Goal: Task Accomplishment & Management: Complete application form

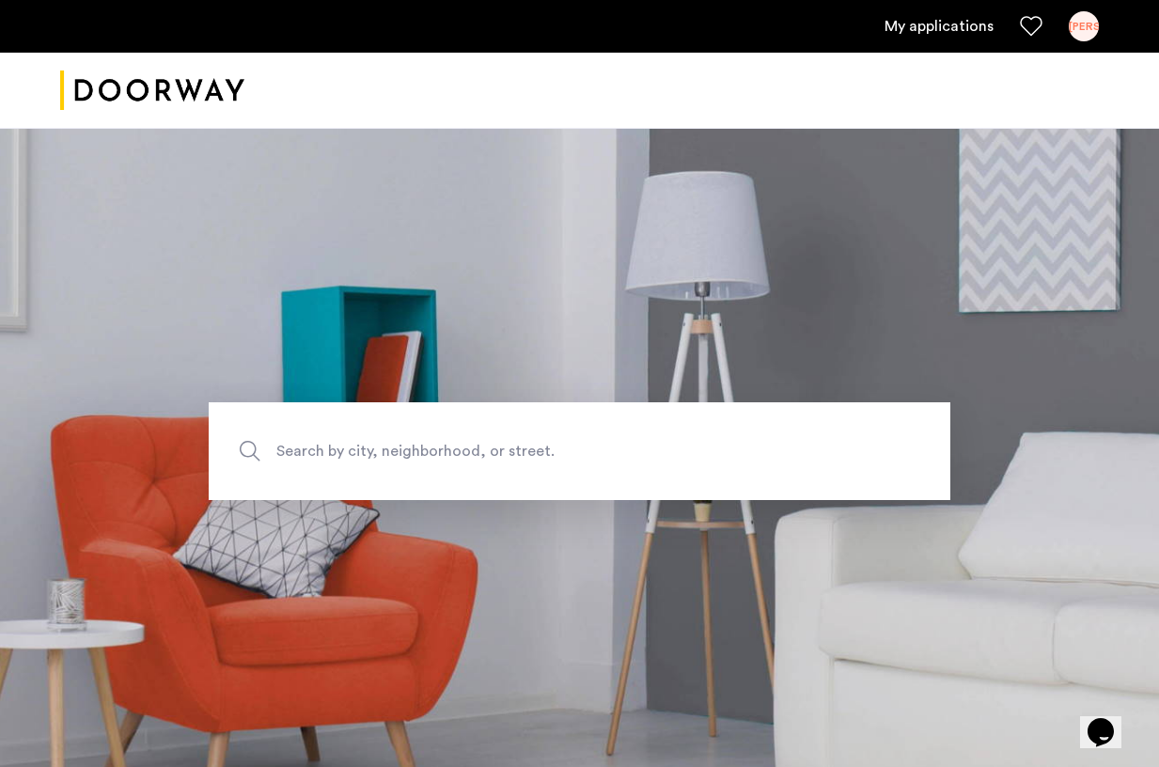
click at [969, 32] on link "My applications" at bounding box center [938, 26] width 109 height 23
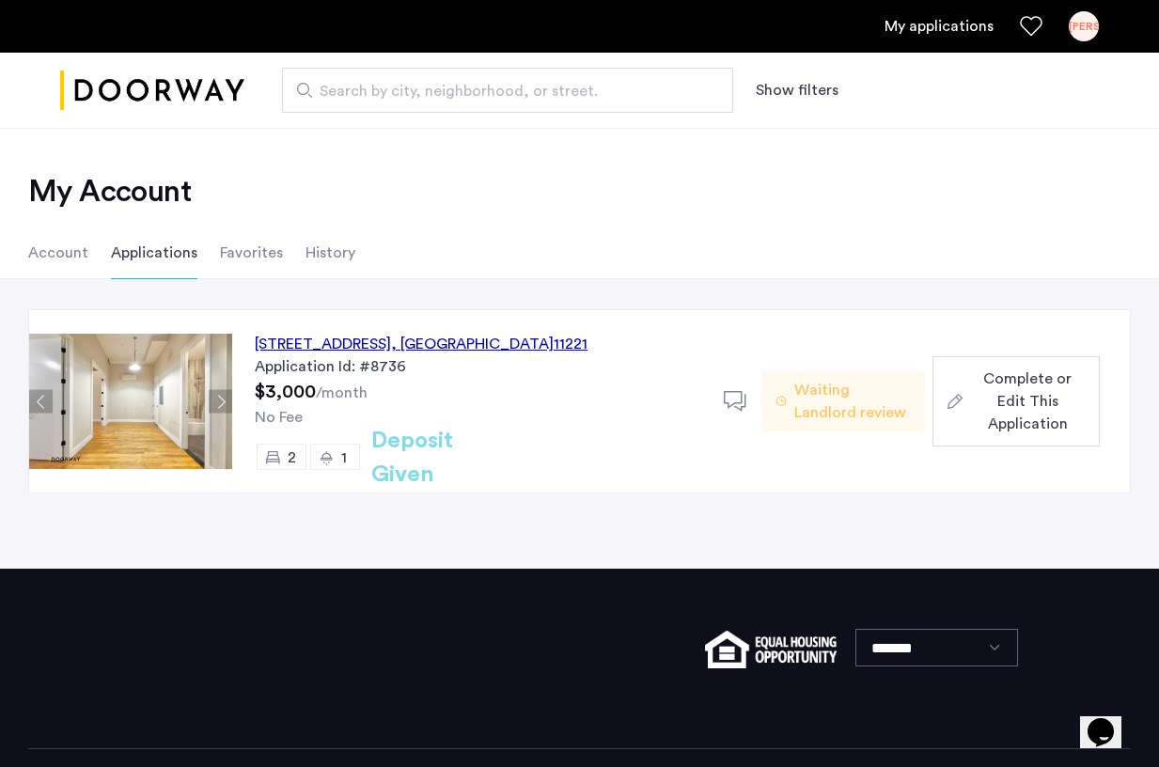
click at [977, 414] on span "Complete or Edit This Application" at bounding box center [1027, 401] width 115 height 68
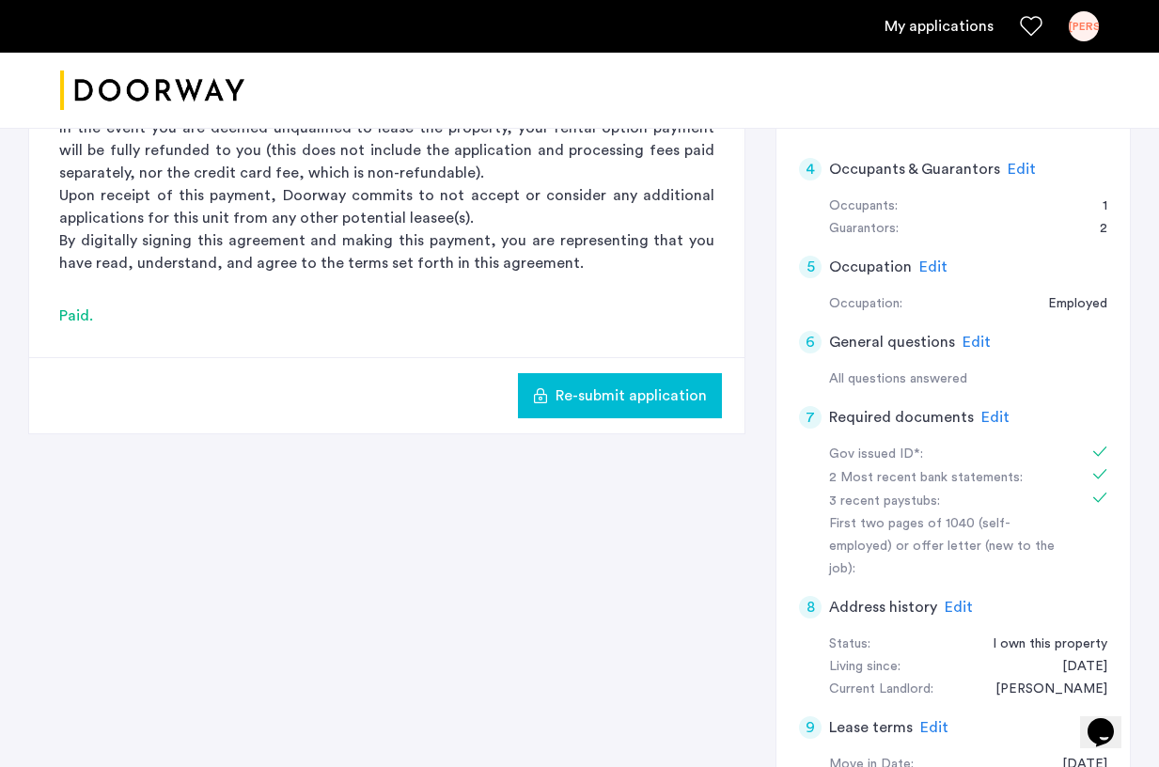
scroll to position [397, 0]
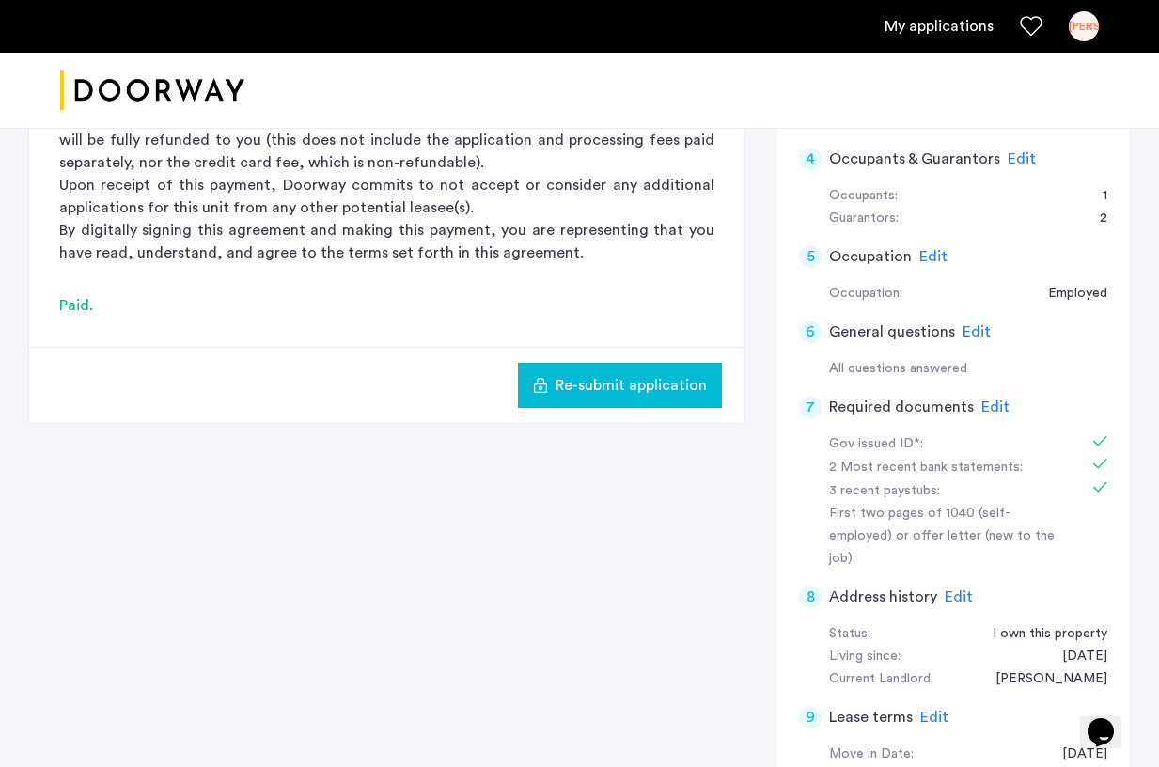
click at [989, 408] on span "Edit" at bounding box center [995, 406] width 28 height 15
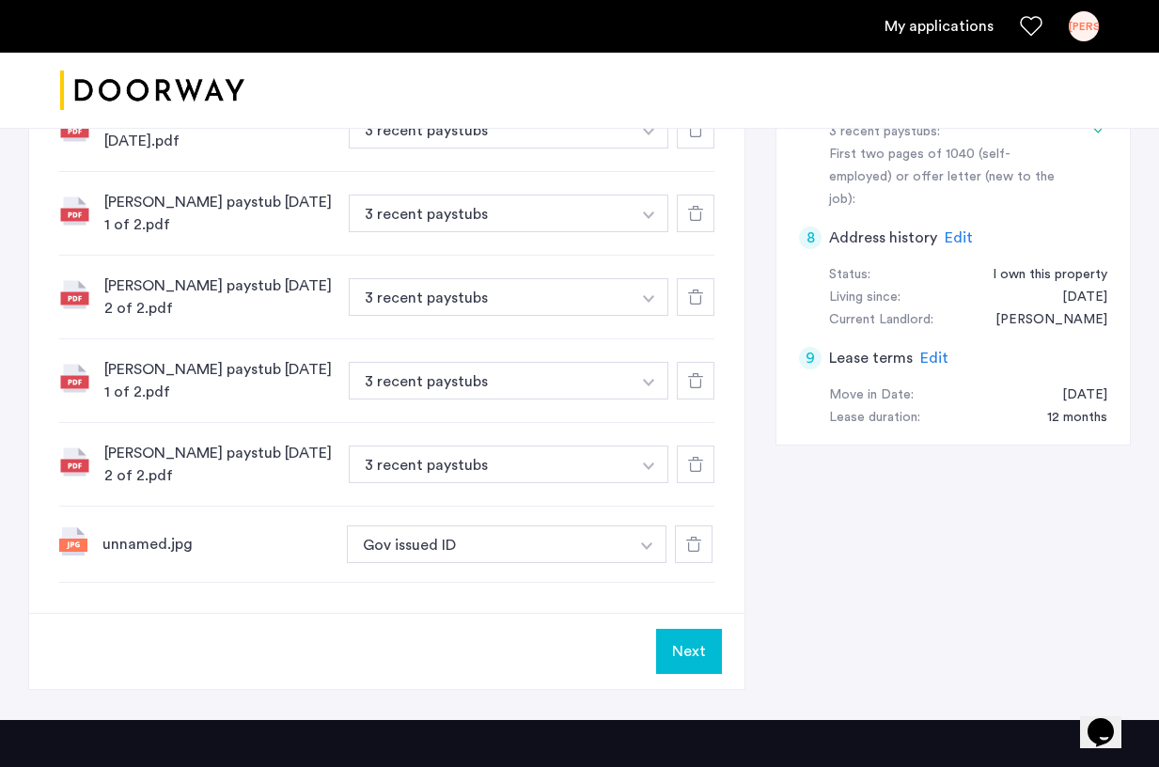
scroll to position [764, 0]
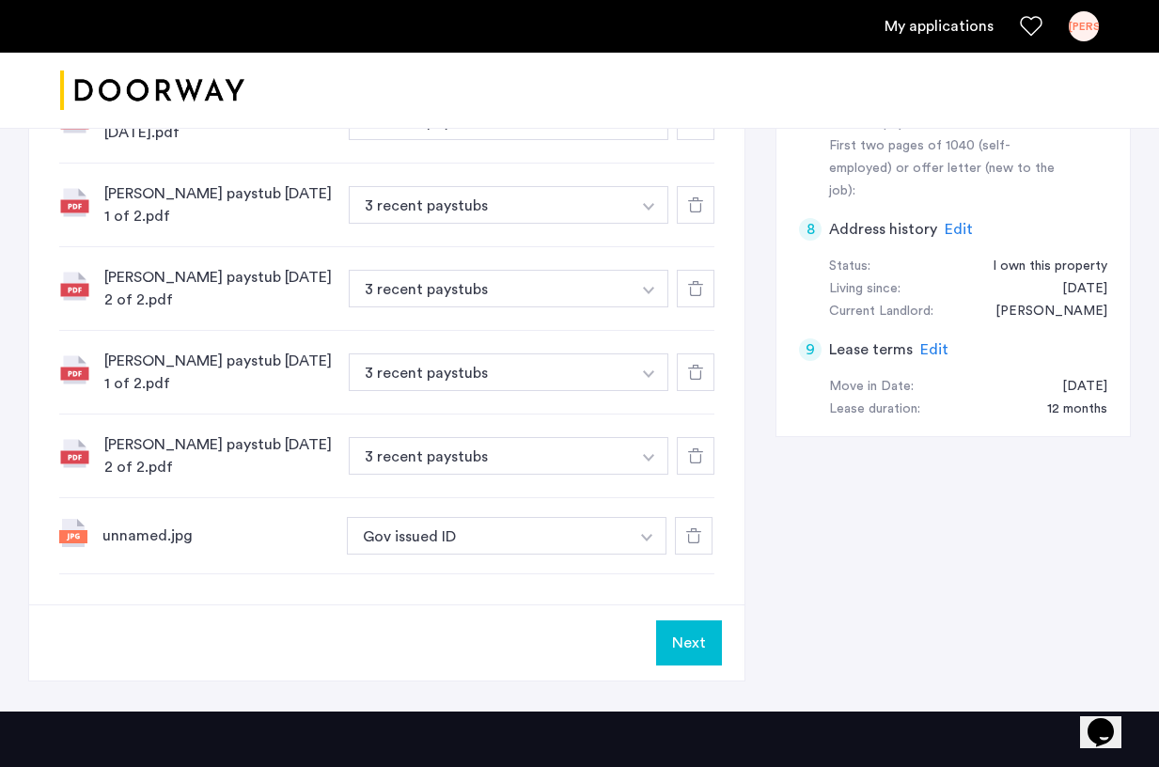
click at [684, 620] on button "Next" at bounding box center [689, 642] width 66 height 45
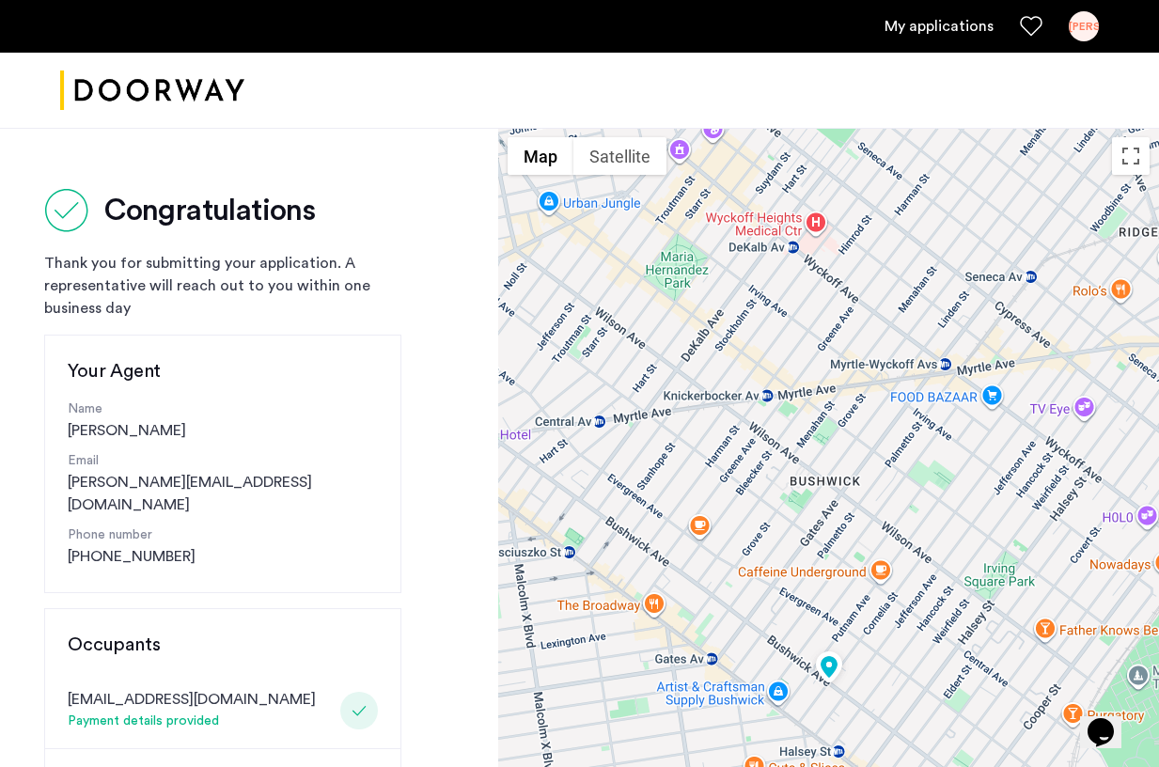
click at [937, 30] on link "My applications" at bounding box center [938, 26] width 109 height 23
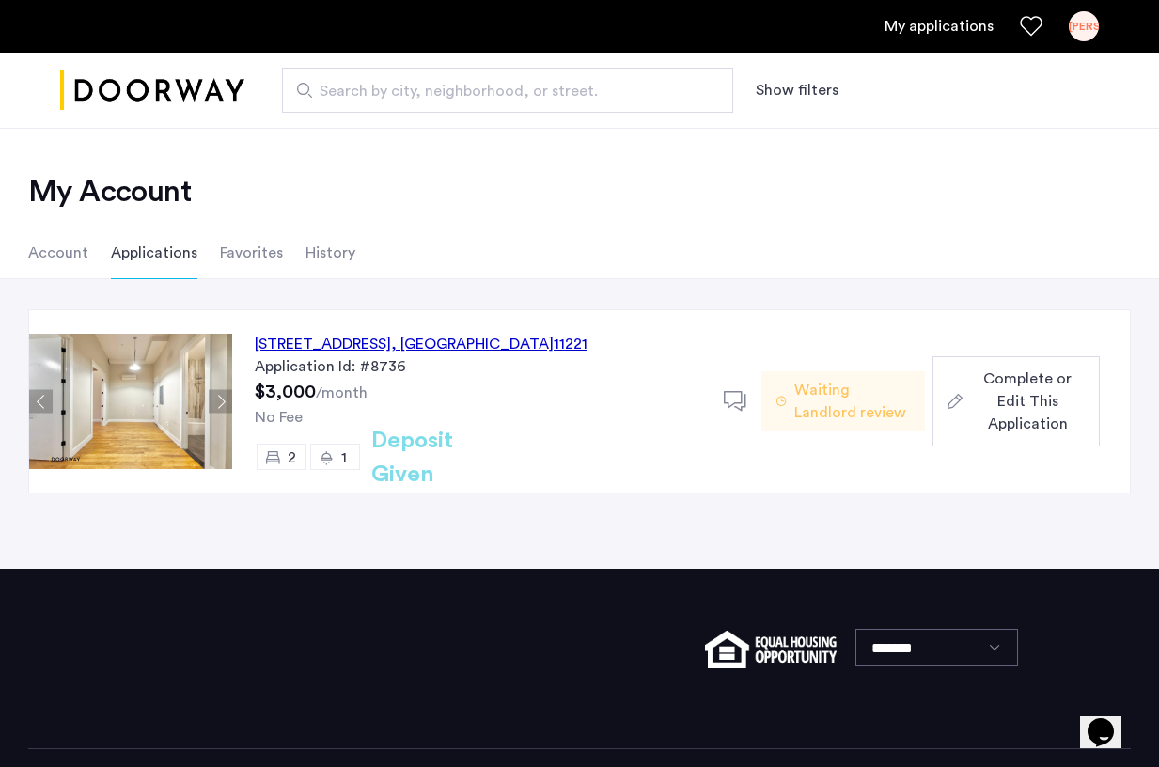
click at [1063, 397] on span "Complete or Edit This Application" at bounding box center [1027, 401] width 115 height 68
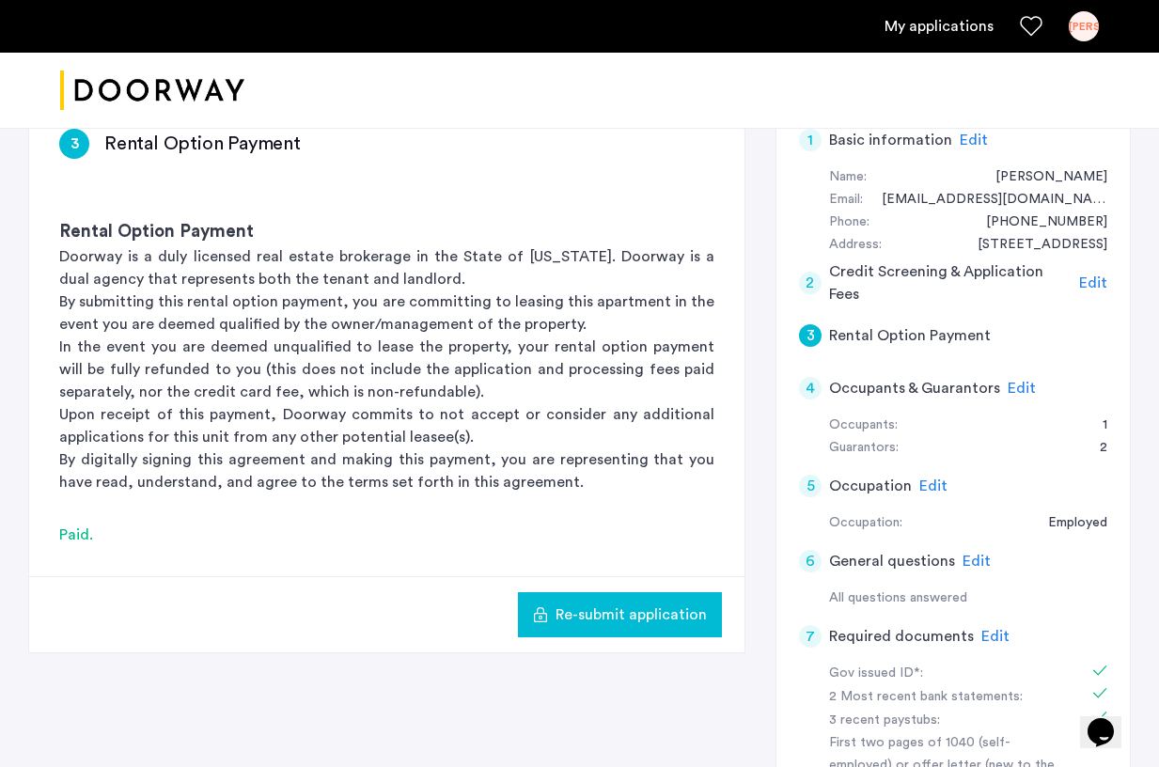
scroll to position [169, 0]
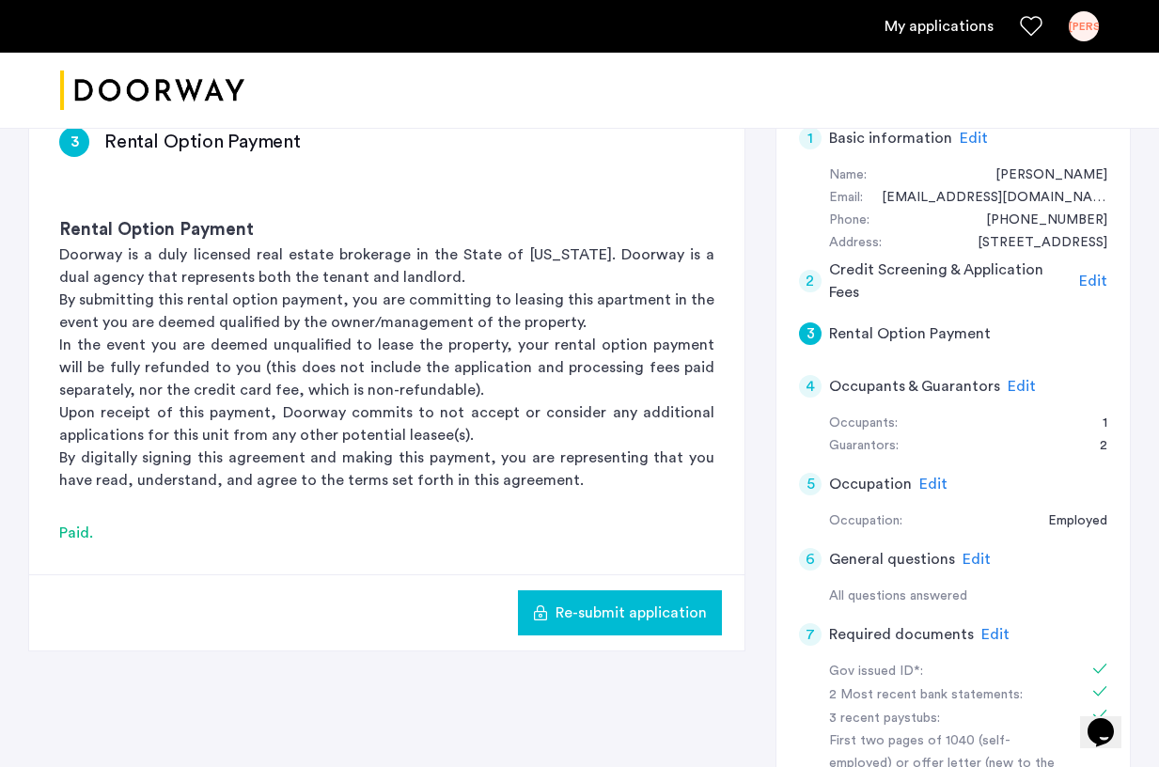
click at [992, 631] on span "Edit" at bounding box center [995, 634] width 28 height 15
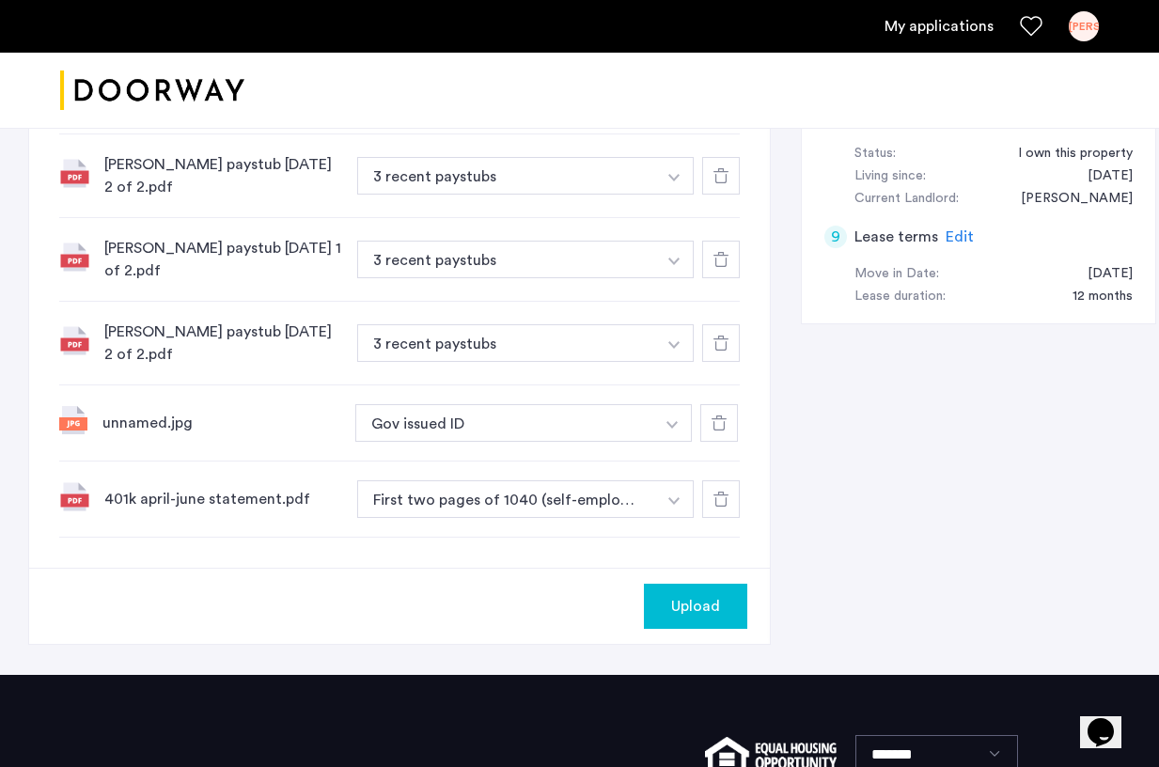
scroll to position [883, 0]
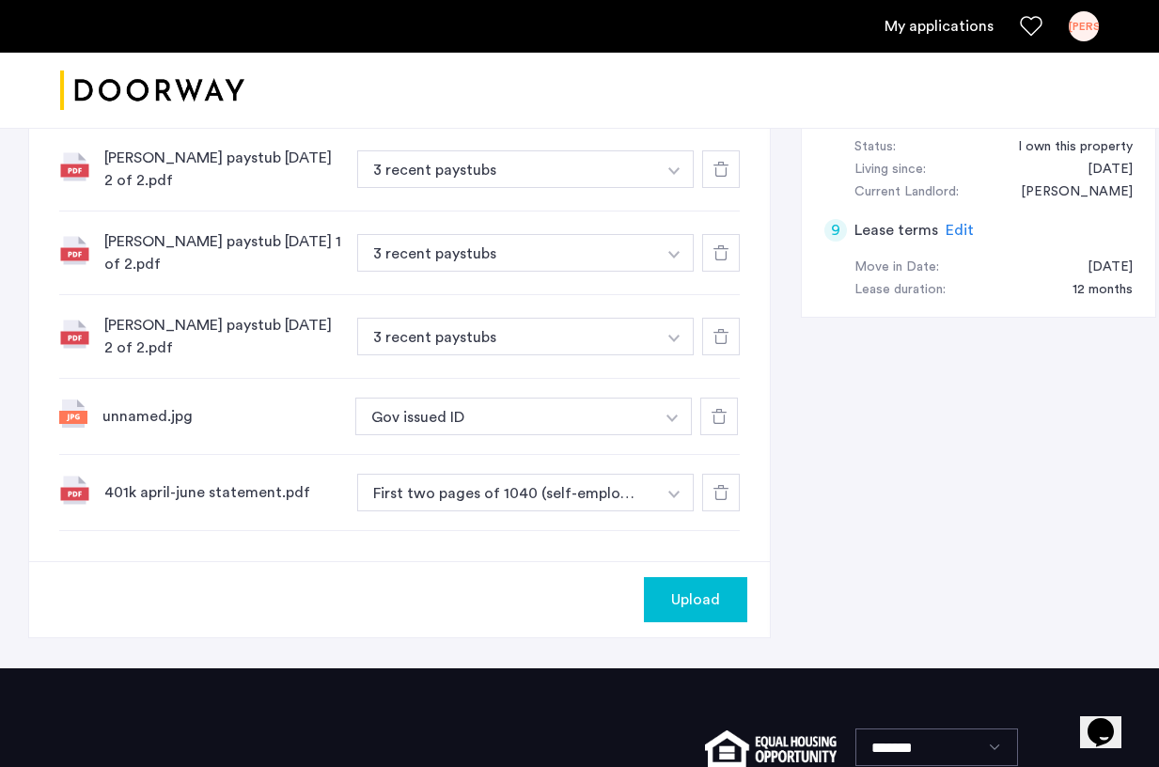
click at [668, 491] on img "button" at bounding box center [673, 495] width 11 height 8
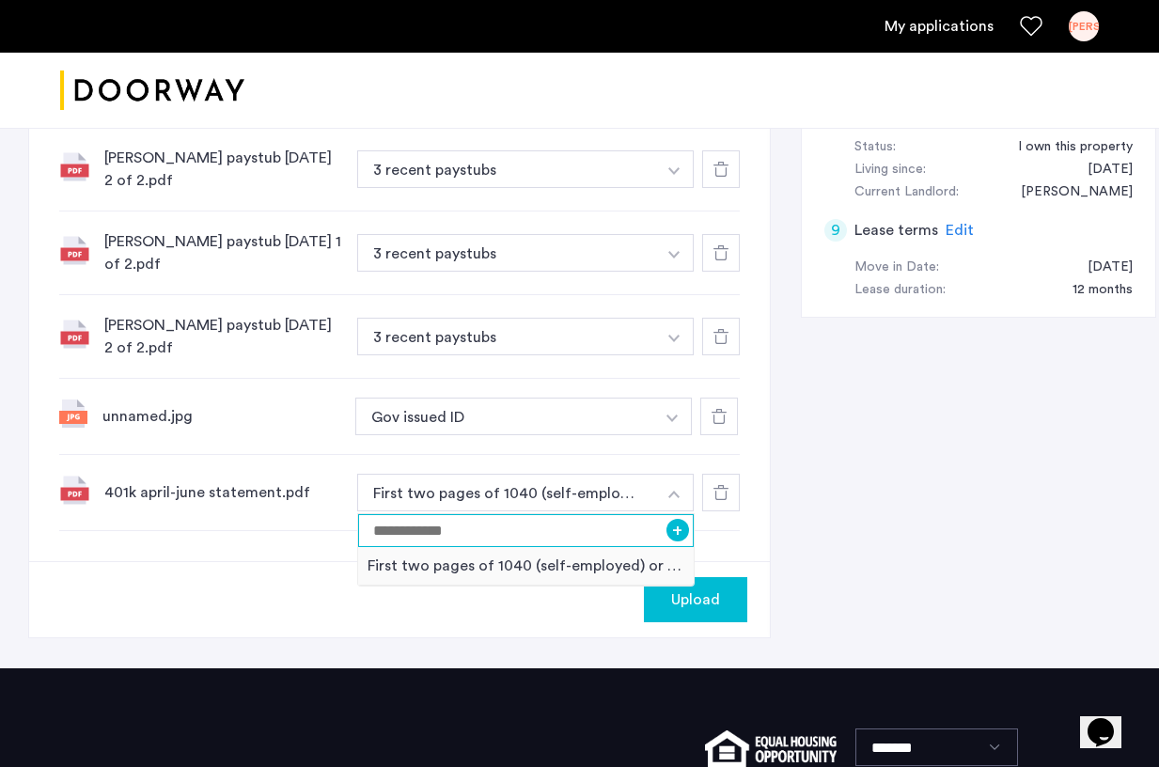
click at [548, 514] on input at bounding box center [525, 530] width 335 height 33
type input "**********"
click at [666, 519] on button "+" at bounding box center [677, 530] width 23 height 23
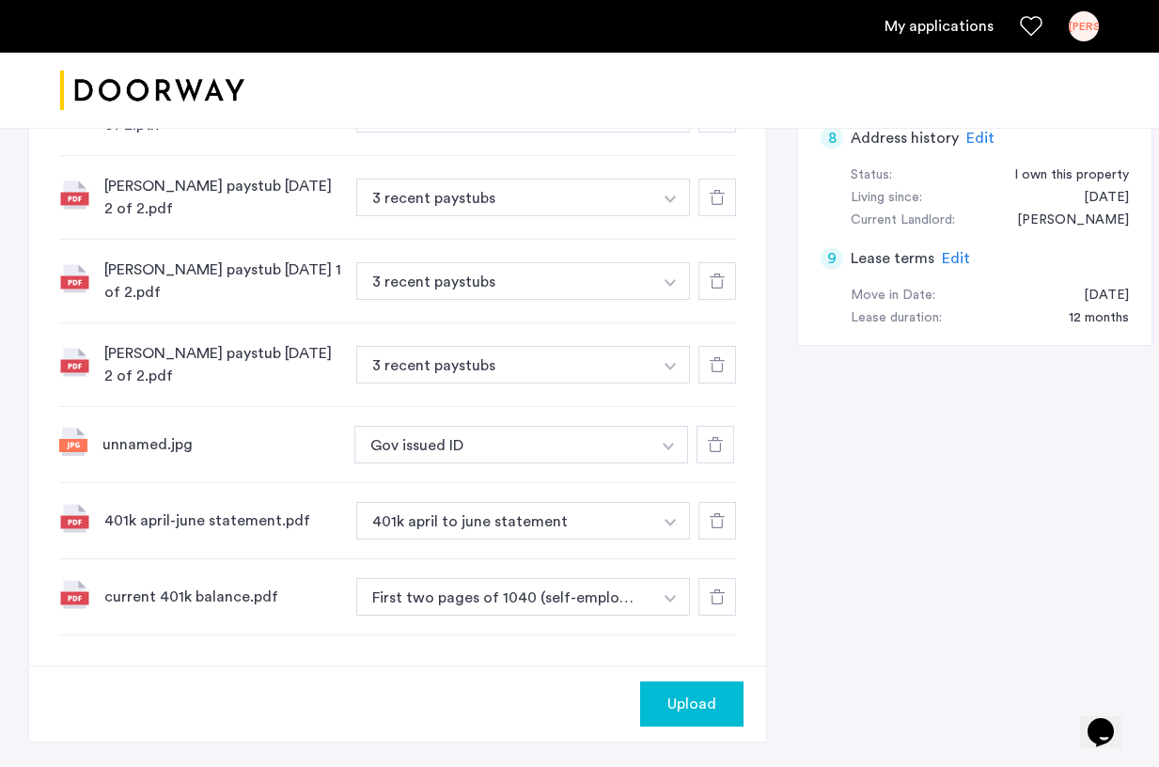
scroll to position [1082, 0]
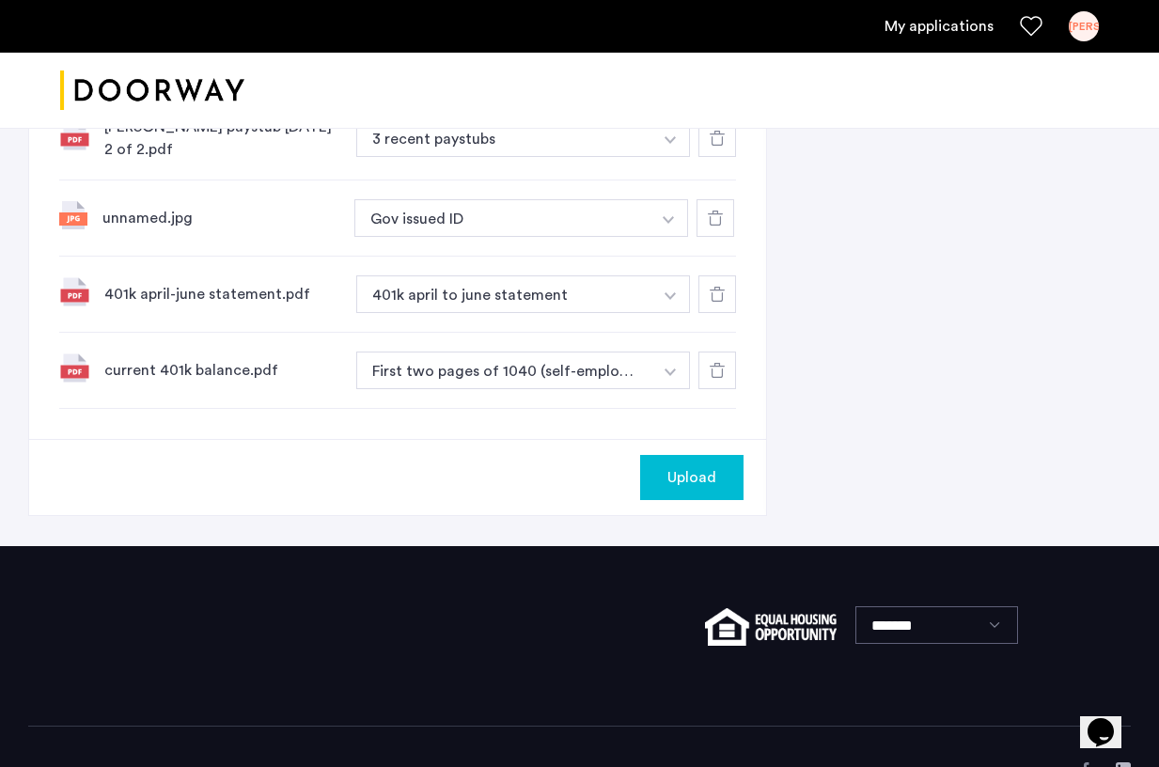
click at [651, 351] on button "button" at bounding box center [670, 370] width 39 height 38
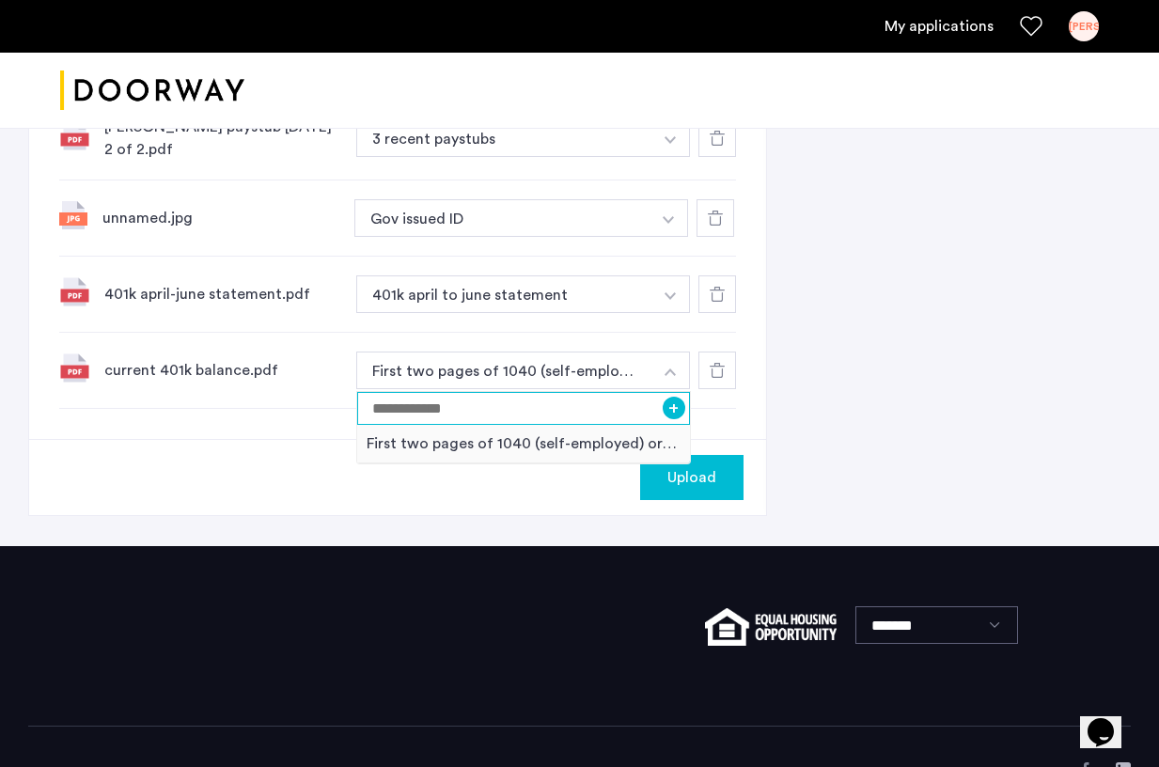
click at [594, 392] on input at bounding box center [523, 408] width 333 height 33
type input "**********"
click at [662, 397] on button "+" at bounding box center [673, 408] width 23 height 23
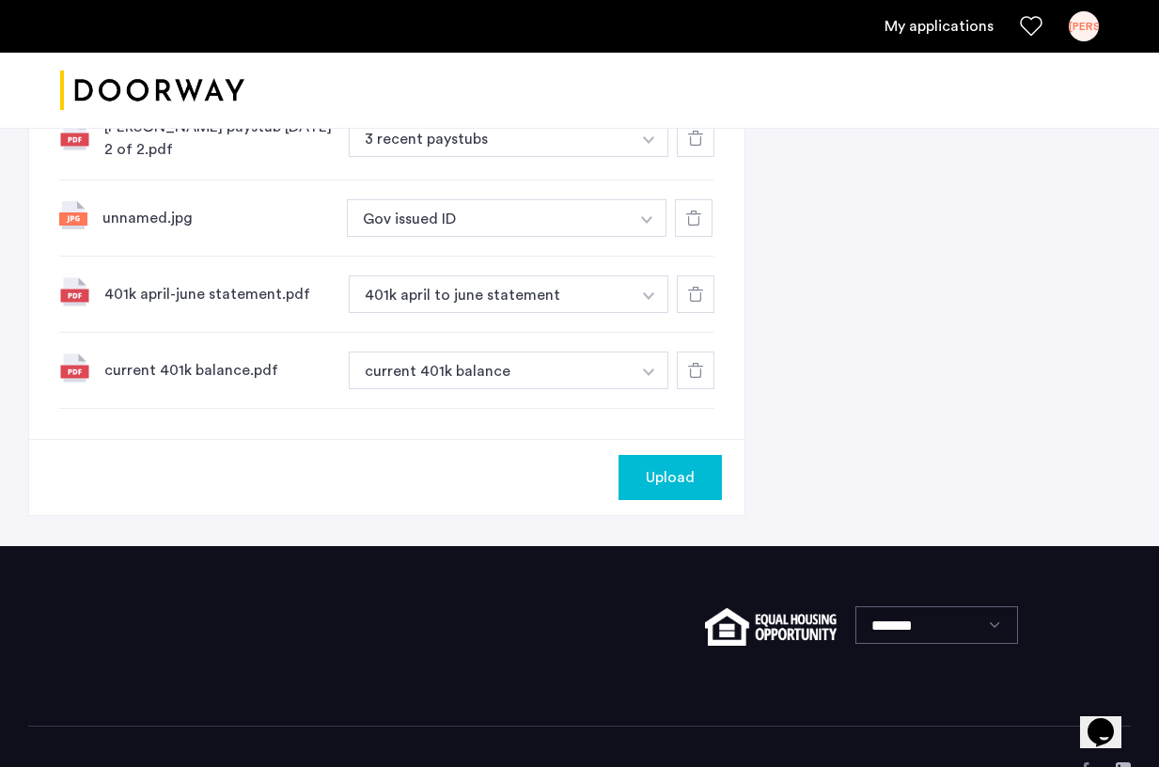
click at [692, 455] on button "Upload" at bounding box center [669, 477] width 103 height 45
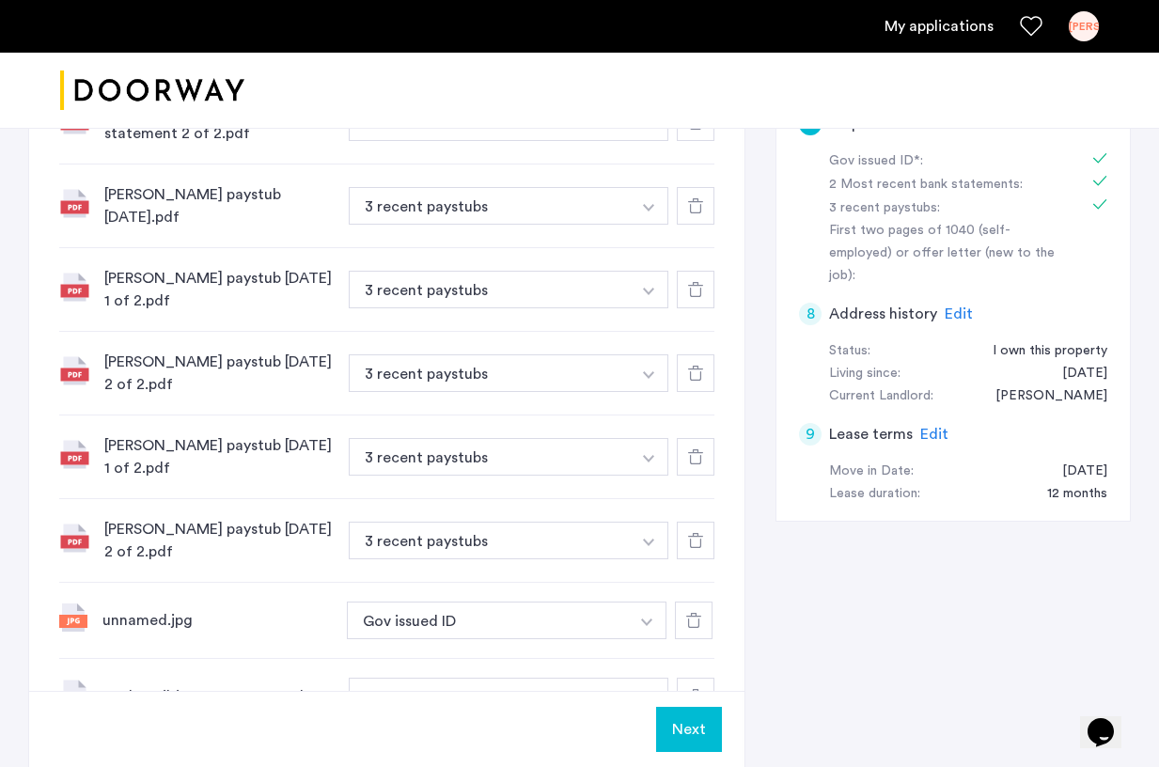
scroll to position [701, 0]
